Goal: Task Accomplishment & Management: Complete application form

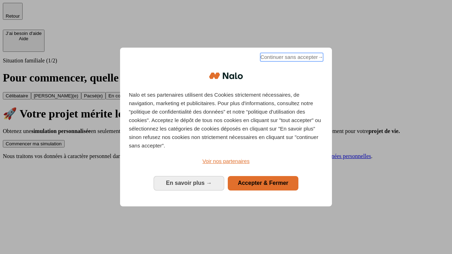
click at [291, 58] on span "Continuer sans accepter →" at bounding box center [291, 57] width 63 height 8
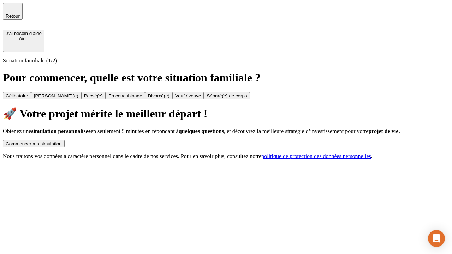
click at [62, 141] on div "Commencer ma simulation" at bounding box center [34, 143] width 56 height 5
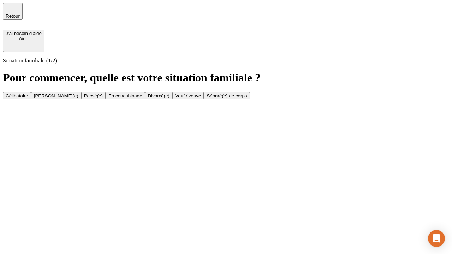
click at [201, 98] on div "Veuf / veuve" at bounding box center [188, 95] width 26 height 5
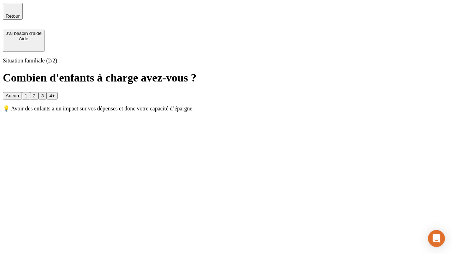
click at [27, 93] on div "1" at bounding box center [26, 95] width 2 height 5
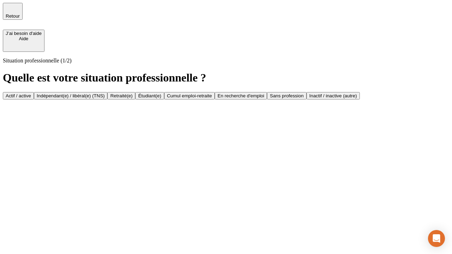
click at [132, 98] on div "Retraité(e)" at bounding box center [121, 95] width 22 height 5
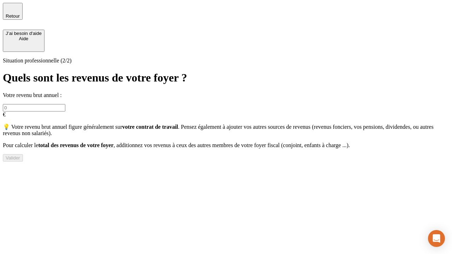
click at [65, 104] on input "text" at bounding box center [34, 107] width 62 height 7
type input "30 000"
click at [20, 161] on div "Valider" at bounding box center [13, 157] width 14 height 5
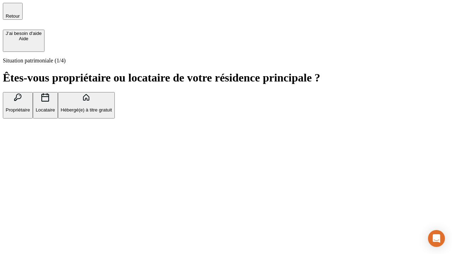
click at [55, 107] on p "Locataire" at bounding box center [45, 109] width 19 height 5
type input "1 000"
click at [55, 107] on p "Locataire" at bounding box center [45, 109] width 19 height 5
click at [20, 156] on div "Valider" at bounding box center [13, 153] width 14 height 5
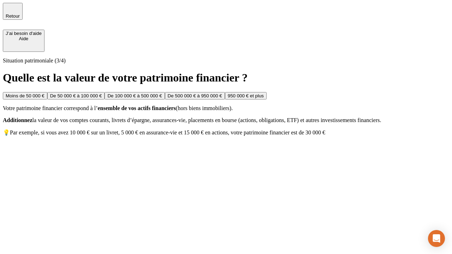
click at [44, 93] on div "Moins de 50 000 €" at bounding box center [25, 95] width 39 height 5
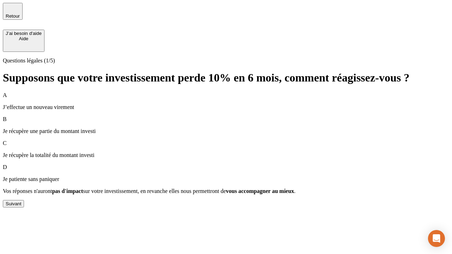
click at [21, 206] on div "Suivant" at bounding box center [14, 203] width 16 height 5
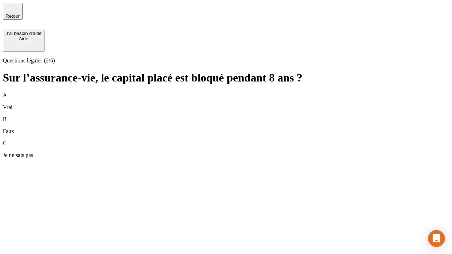
click at [226, 116] on div "B Faux" at bounding box center [226, 125] width 446 height 18
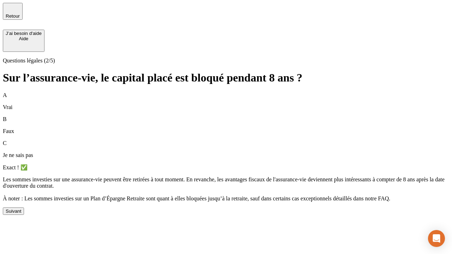
click at [21, 214] on div "Suivant" at bounding box center [14, 211] width 16 height 5
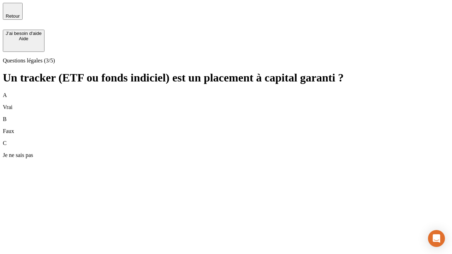
click at [226, 116] on div "B Faux" at bounding box center [226, 125] width 446 height 18
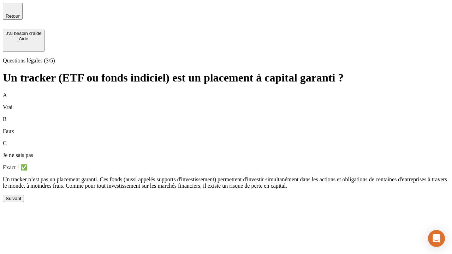
click at [21, 201] on div "Suivant" at bounding box center [14, 198] width 16 height 5
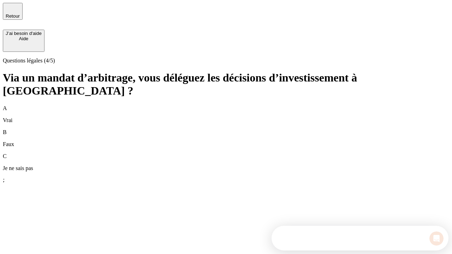
click at [226, 105] on div "A Vrai" at bounding box center [226, 114] width 446 height 18
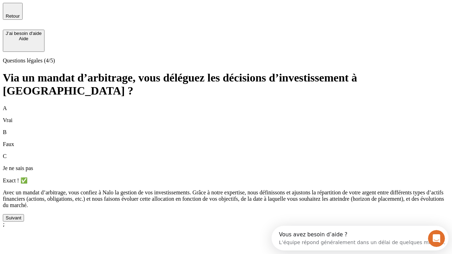
click at [21, 221] on div "Suivant" at bounding box center [14, 217] width 16 height 5
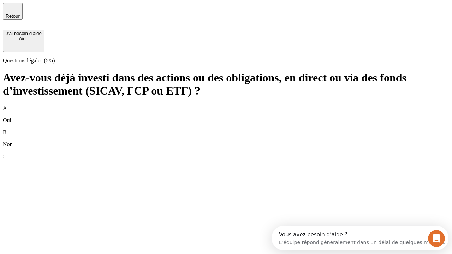
click at [226, 105] on div "A Oui" at bounding box center [226, 114] width 446 height 18
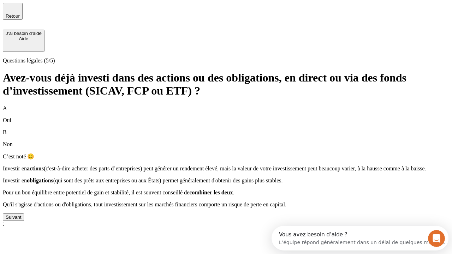
click at [21, 220] on div "Suivant" at bounding box center [14, 217] width 16 height 5
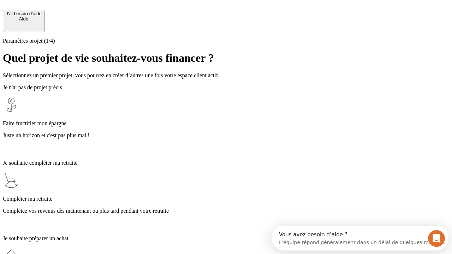
click at [226, 208] on p "Complétez vos revenus dès maintenant ou plus tard pendant votre retraite" at bounding box center [226, 211] width 446 height 6
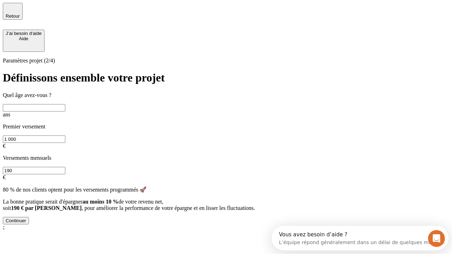
click at [65, 104] on input "text" at bounding box center [34, 107] width 62 height 7
type input "65"
click at [65, 136] on input "1 000" at bounding box center [34, 139] width 62 height 7
type input "5 000"
click at [65, 167] on input "190" at bounding box center [34, 170] width 62 height 7
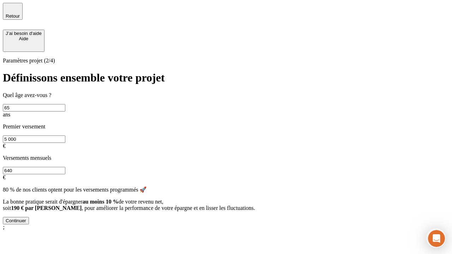
type input "640"
click at [26, 223] on div "Continuer" at bounding box center [16, 220] width 20 height 5
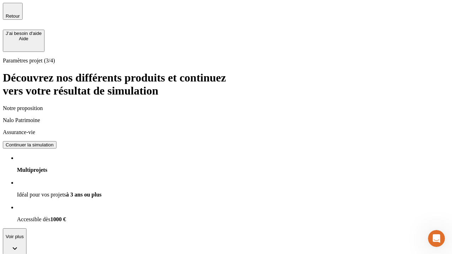
click at [54, 142] on div "Continuer la simulation" at bounding box center [30, 144] width 48 height 5
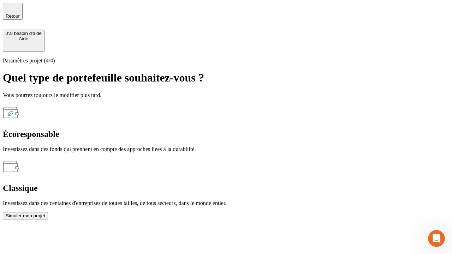
click at [302, 183] on div "Classique" at bounding box center [226, 188] width 446 height 10
click at [45, 213] on div "Simuler mon projet" at bounding box center [26, 215] width 40 height 5
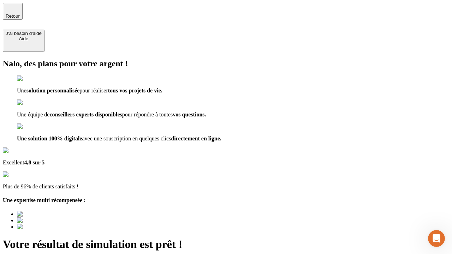
type input "[EMAIL_ADDRESS][DOMAIN_NAME]"
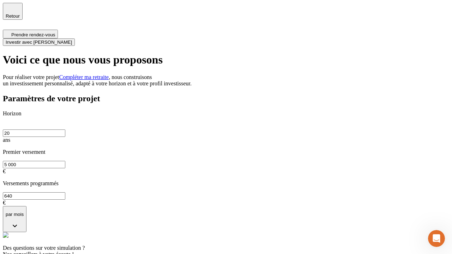
click at [72, 40] on span "Investir avec [PERSON_NAME]" at bounding box center [39, 42] width 66 height 5
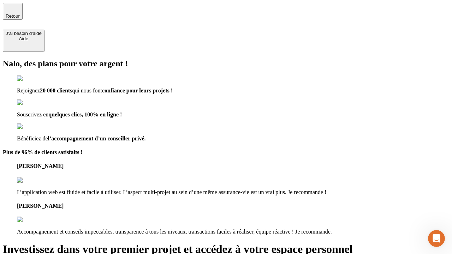
type input "[EMAIL_ADDRESS][DOMAIN_NAME]"
